Goal: Find specific page/section

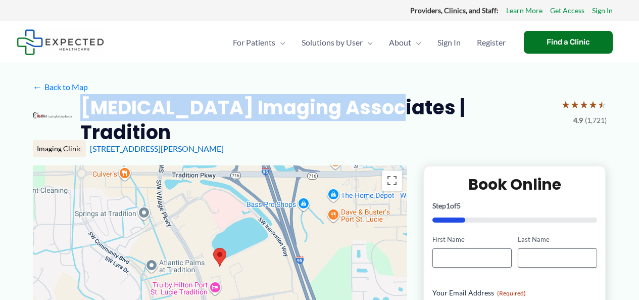
drag, startPoint x: 383, startPoint y: 108, endPoint x: 72, endPoint y: 118, distance: 311.0
click at [65, 119] on div "[MEDICAL_DATA] Imaging Associates | Tradition ★ ★ ★ ★ ★ 4.9 (1,721)" at bounding box center [320, 120] width 574 height 50
copy div "[MEDICAL_DATA] Imaging Associates"
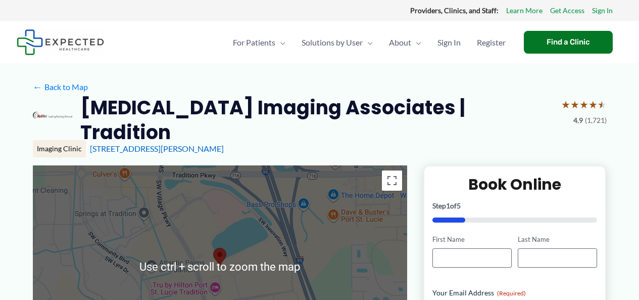
click at [282, 207] on div at bounding box center [220, 266] width 374 height 202
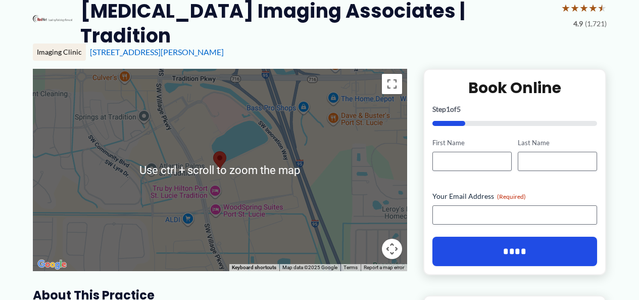
scroll to position [101, 0]
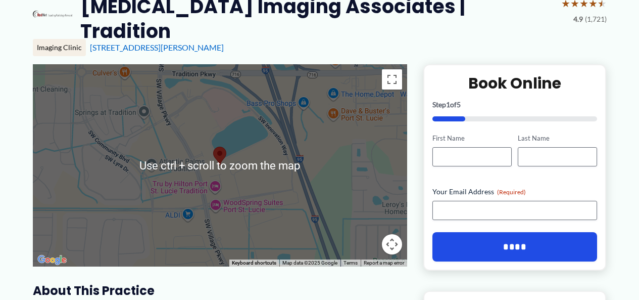
click at [139, 212] on div at bounding box center [220, 165] width 374 height 202
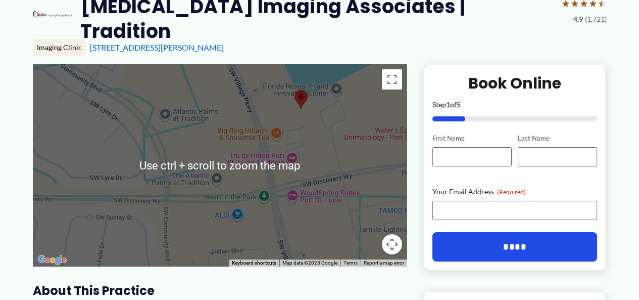
scroll to position [67, 0]
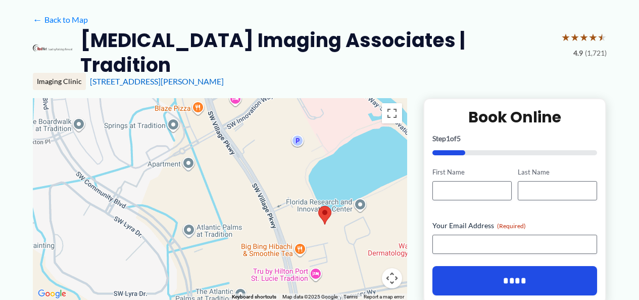
drag, startPoint x: 248, startPoint y: 124, endPoint x: 272, endPoint y: 208, distance: 87.7
click at [272, 208] on div at bounding box center [220, 199] width 374 height 202
